Goal: Task Accomplishment & Management: Manage account settings

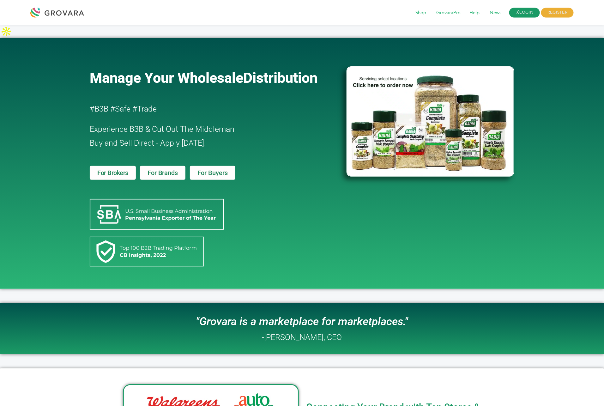
click at [519, 8] on link "LOGIN" at bounding box center [525, 13] width 31 height 10
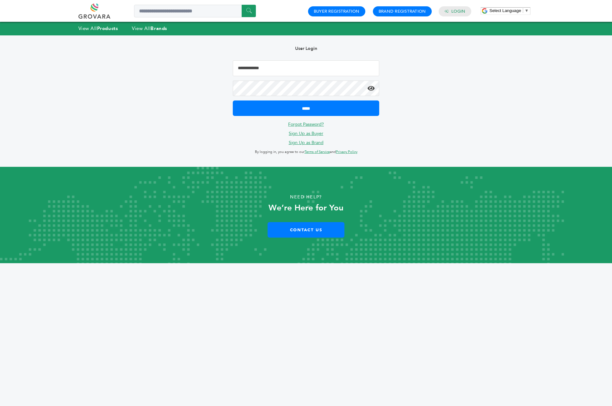
click at [256, 62] on input "Email Address" at bounding box center [306, 68] width 147 height 16
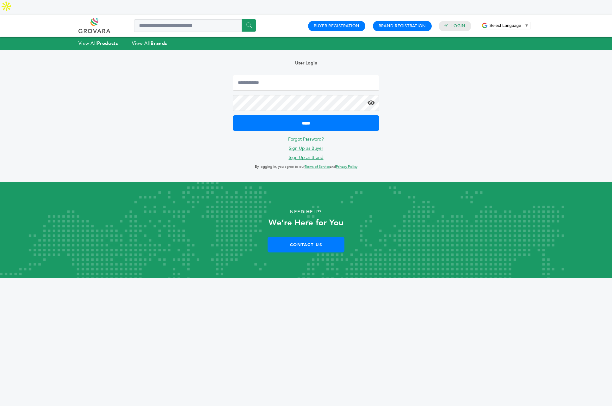
type input "**********"
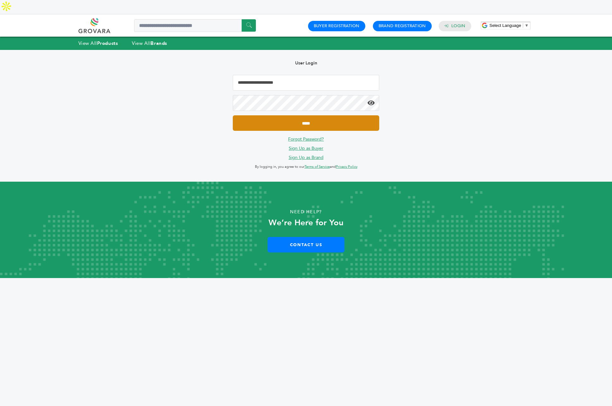
click at [312, 115] on input "*****" at bounding box center [306, 122] width 147 height 15
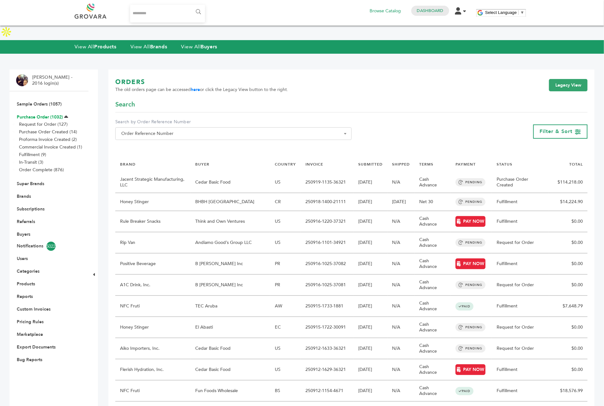
click at [42, 114] on link "Purchase Order (1032)" at bounding box center [40, 117] width 46 height 6
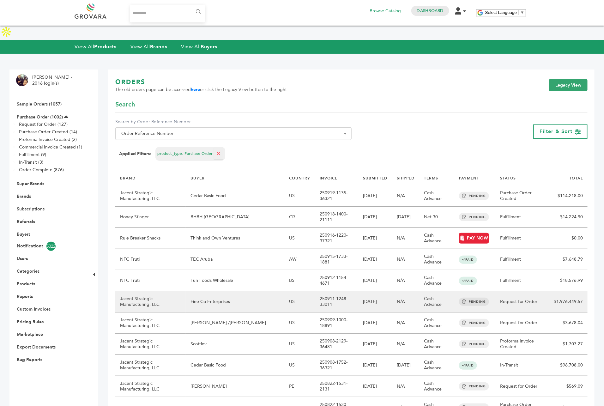
click at [260, 291] on td "Fine Co Enterprises" at bounding box center [235, 301] width 99 height 21
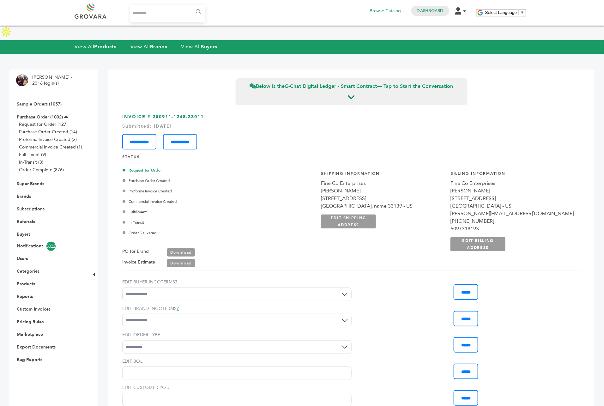
click at [181, 248] on link "Download" at bounding box center [181, 252] width 28 height 8
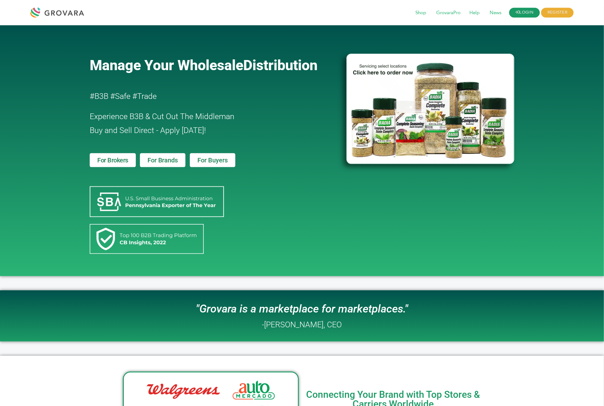
click at [524, 9] on link "LOGIN" at bounding box center [525, 13] width 31 height 10
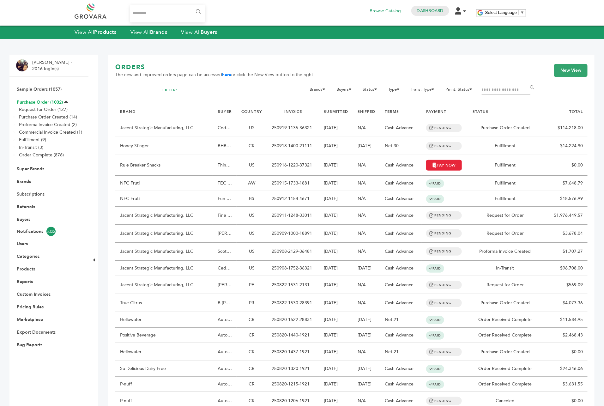
click at [46, 102] on link "Purchase Order (1032)" at bounding box center [40, 102] width 46 height 6
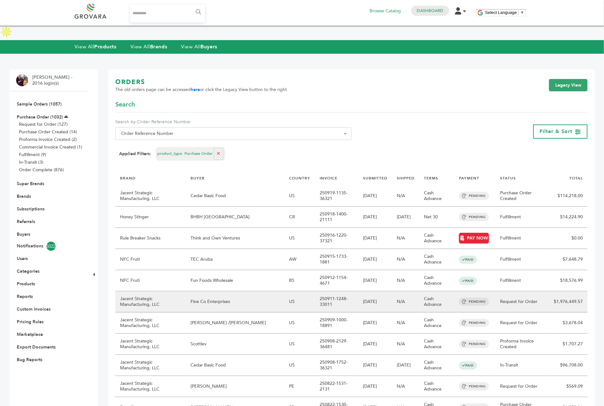
click at [260, 291] on td "Fine Co Enterprises" at bounding box center [235, 301] width 99 height 21
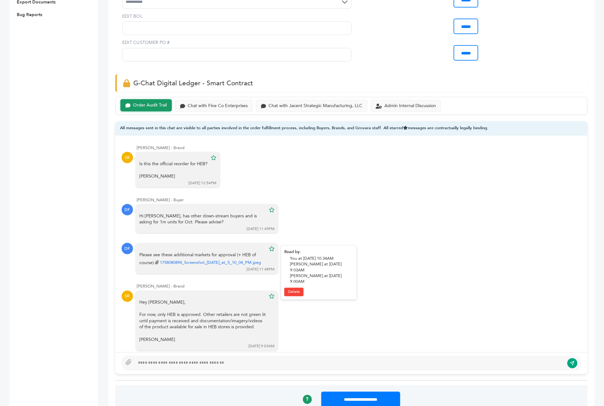
click at [202, 260] on link "1758080894_Screenshot_2025-09-16_at_5_10_04_PM.jpeg" at bounding box center [210, 263] width 101 height 6
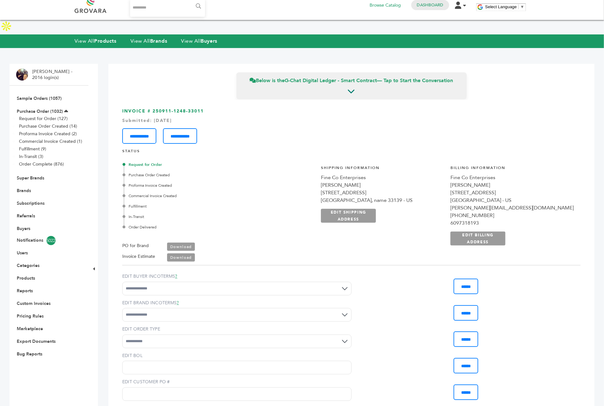
click at [284, 170] on div "Request for Order Purchase Order Created Proforma Invoice Created Commercial In…" at bounding box center [351, 209] width 459 height 105
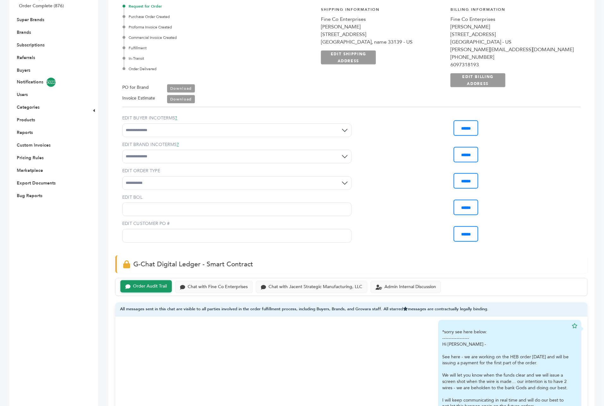
scroll to position [129, 0]
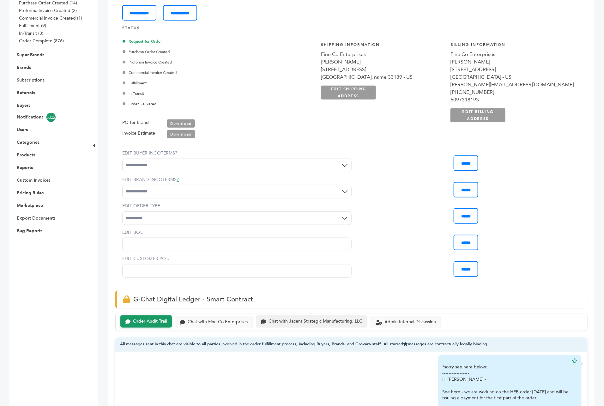
click at [271, 319] on div "Chat with Jacent Strategic Manufacturing, LLC" at bounding box center [316, 321] width 94 height 5
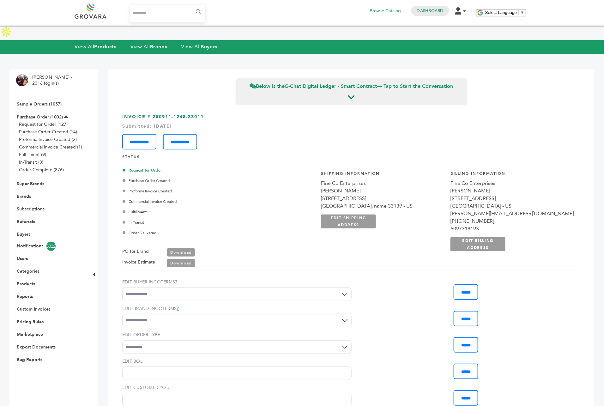
click at [146, 17] on input "Search..." at bounding box center [167, 14] width 75 height 18
type input "*******"
click at [191, 6] on input "******" at bounding box center [198, 12] width 14 height 13
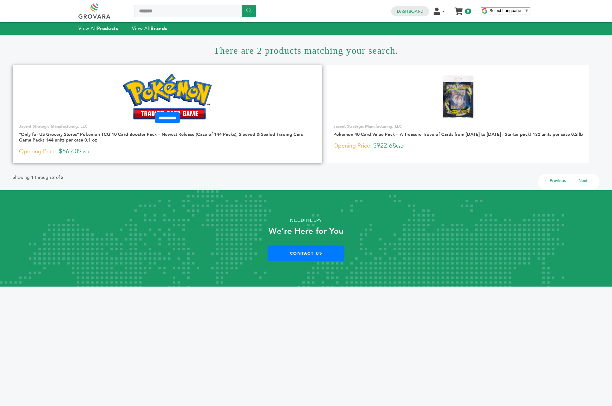
click at [195, 83] on img at bounding box center [167, 97] width 89 height 46
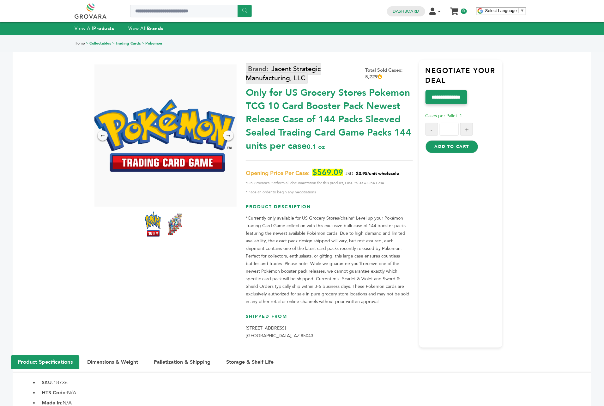
click at [293, 73] on link "Jacent Strategic Manufacturing, LLC" at bounding box center [283, 73] width 75 height 21
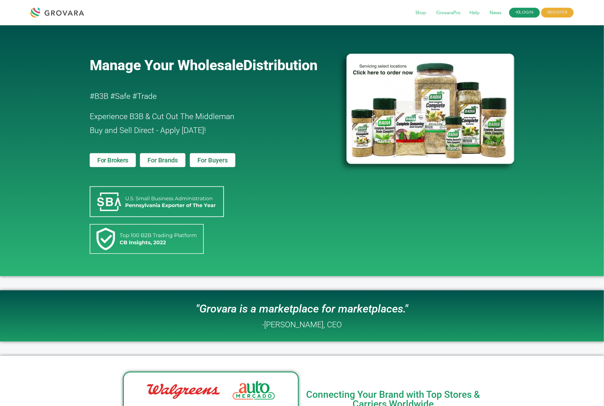
click at [530, 9] on link "LOGIN" at bounding box center [525, 13] width 31 height 10
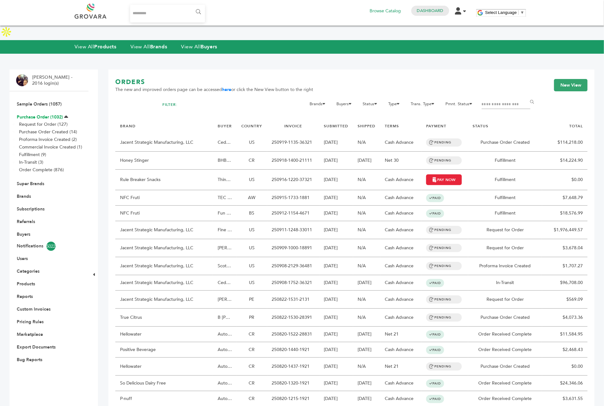
click at [55, 114] on link "Purchase Order (1032)" at bounding box center [40, 117] width 46 height 6
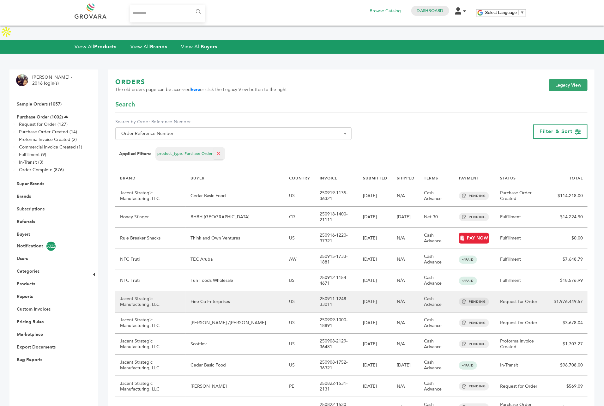
click at [358, 291] on td "[DATE]" at bounding box center [375, 301] width 34 height 21
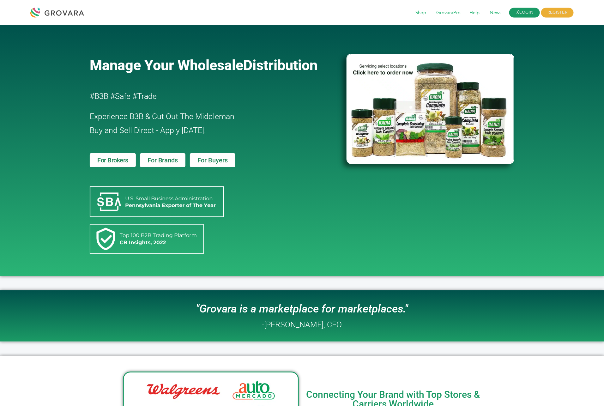
click at [527, 13] on link "LOGIN" at bounding box center [525, 13] width 31 height 10
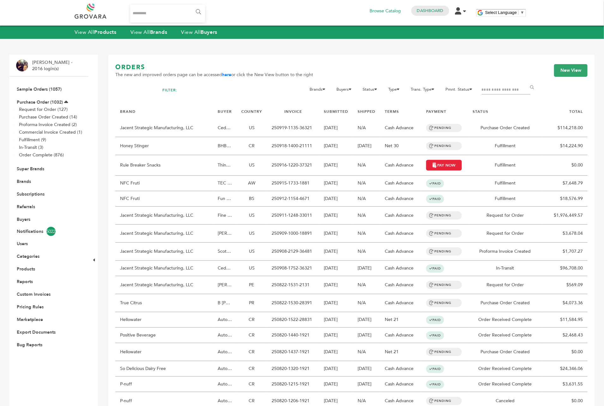
click at [175, 11] on input "Search..." at bounding box center [167, 14] width 75 height 18
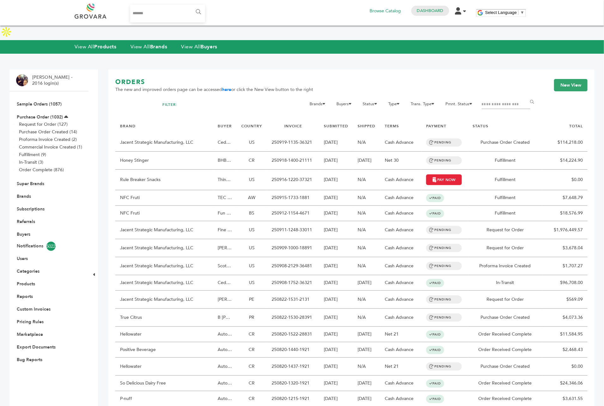
type input "*******"
click at [191, 6] on input "******" at bounding box center [198, 12] width 14 height 13
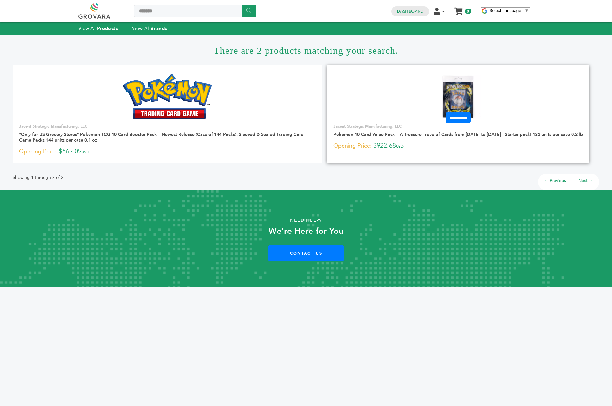
click at [417, 89] on link at bounding box center [458, 97] width 262 height 54
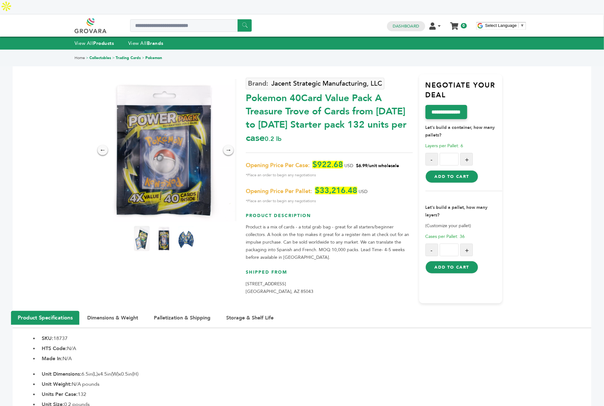
click at [171, 135] on img at bounding box center [164, 150] width 142 height 142
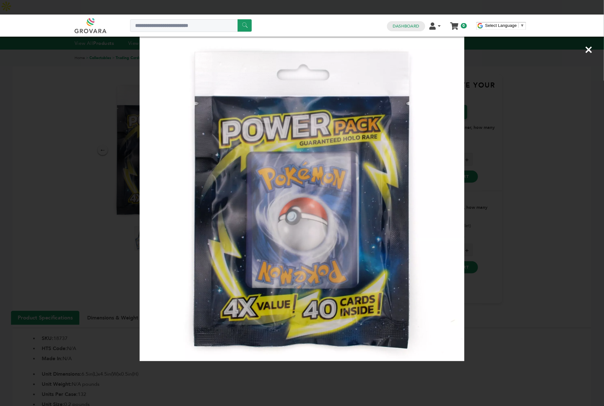
click at [107, 106] on div "×" at bounding box center [302, 203] width 604 height 406
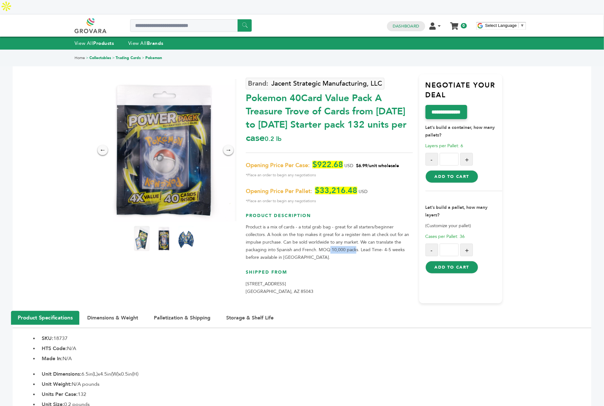
drag, startPoint x: 328, startPoint y: 234, endPoint x: 355, endPoint y: 233, distance: 26.6
click at [355, 233] on p "Product is a mix of cards - a total grab bag - great for all starters/beginner …" at bounding box center [329, 242] width 167 height 38
drag, startPoint x: 377, startPoint y: 239, endPoint x: 389, endPoint y: 239, distance: 12.6
click at [389, 239] on p "Product is a mix of cards - a total grab bag - great for all starters/beginner …" at bounding box center [329, 242] width 167 height 38
click at [143, 227] on img at bounding box center [141, 239] width 17 height 28
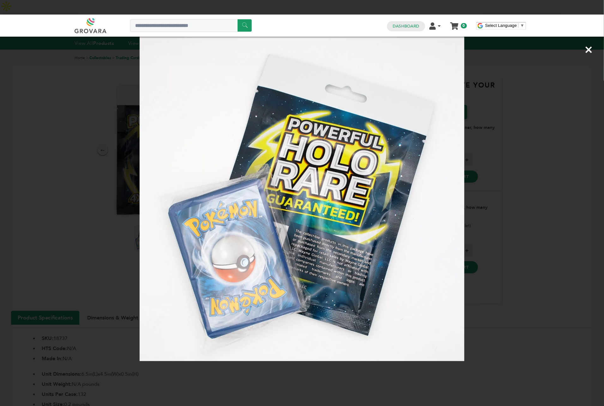
click at [68, 161] on div "×" at bounding box center [302, 203] width 604 height 406
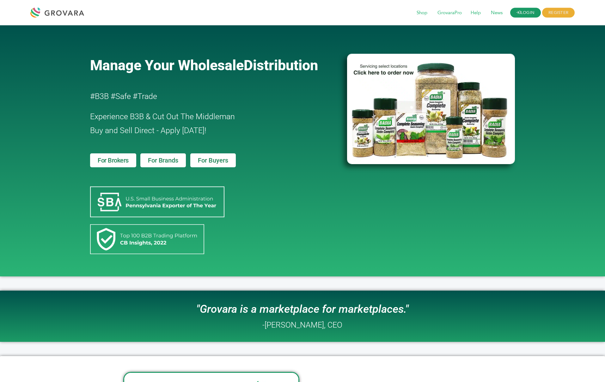
click at [522, 12] on link "LOGIN" at bounding box center [525, 13] width 31 height 10
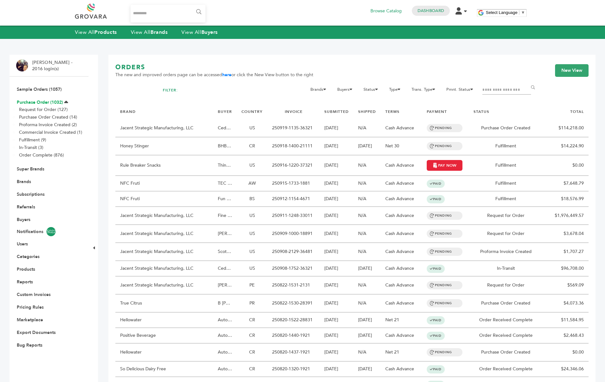
click at [31, 102] on link "Purchase Order (1032)" at bounding box center [40, 102] width 46 height 6
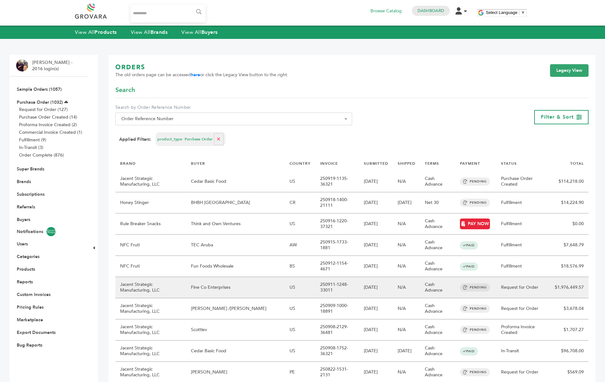
click at [535, 291] on td "Request for Order" at bounding box center [523, 287] width 54 height 21
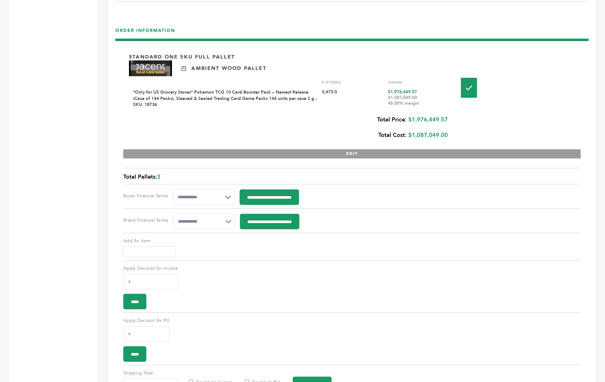
scroll to position [759, 0]
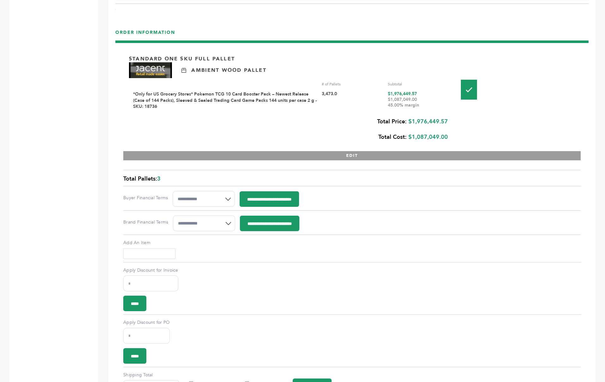
drag, startPoint x: 421, startPoint y: 91, endPoint x: 388, endPoint y: 91, distance: 32.6
click at [388, 97] on div "$1,087,049.00 45.00% margin" at bounding box center [418, 102] width 61 height 11
drag, startPoint x: 450, startPoint y: 108, endPoint x: 371, endPoint y: 111, distance: 79.1
click at [371, 111] on div "Standard One Sku Full Pallet Ambient Wood Pallet # of Pallets Subtotal *Only fo…" at bounding box center [351, 105] width 457 height 112
click at [358, 116] on div "Total Price: $1,976,449.57 Total Cost: $1,087,049.00" at bounding box center [288, 129] width 319 height 31
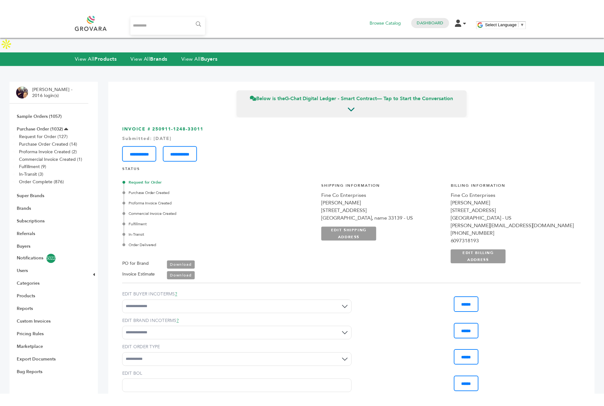
scroll to position [372, 0]
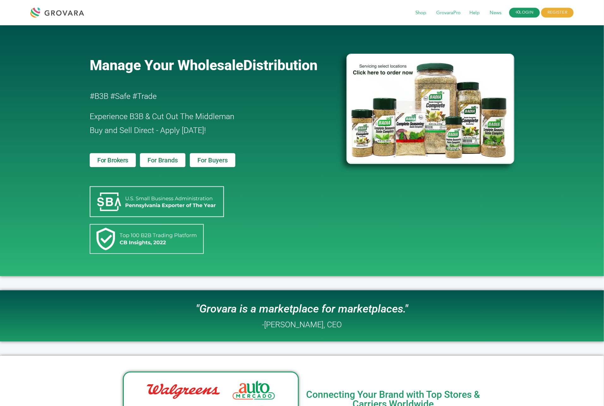
click at [529, 10] on link "LOGIN" at bounding box center [525, 13] width 31 height 10
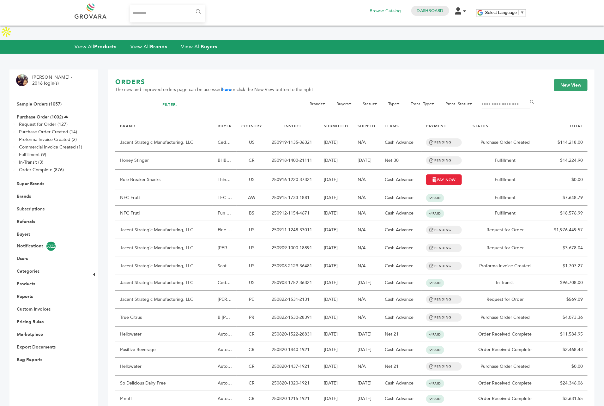
click at [144, 11] on input "Search..." at bounding box center [167, 14] width 75 height 18
type input "*******"
click at [191, 6] on input "******" at bounding box center [198, 12] width 14 height 13
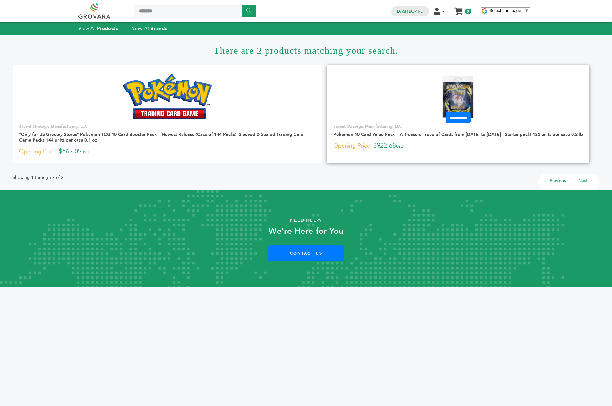
click at [373, 96] on link at bounding box center [458, 97] width 262 height 54
